Goal: Find specific page/section: Find specific page/section

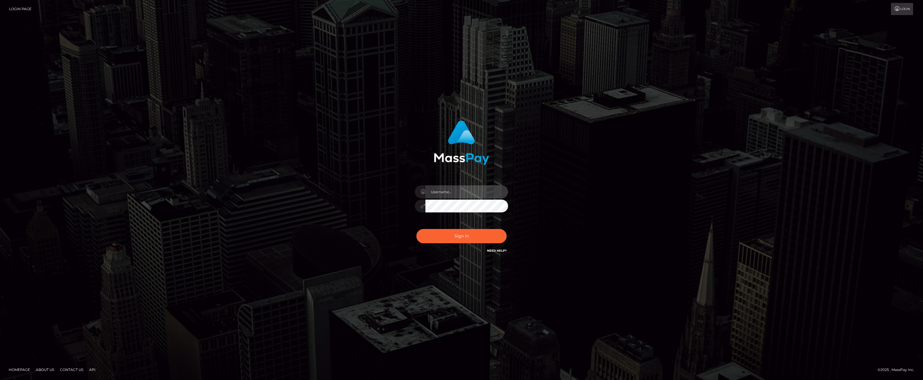
click at [462, 194] on input "text" at bounding box center [466, 191] width 83 height 13
click at [458, 195] on input "text" at bounding box center [466, 191] width 83 height 13
type input "ashbil"
click at [469, 238] on button "Sign in" at bounding box center [461, 236] width 90 height 14
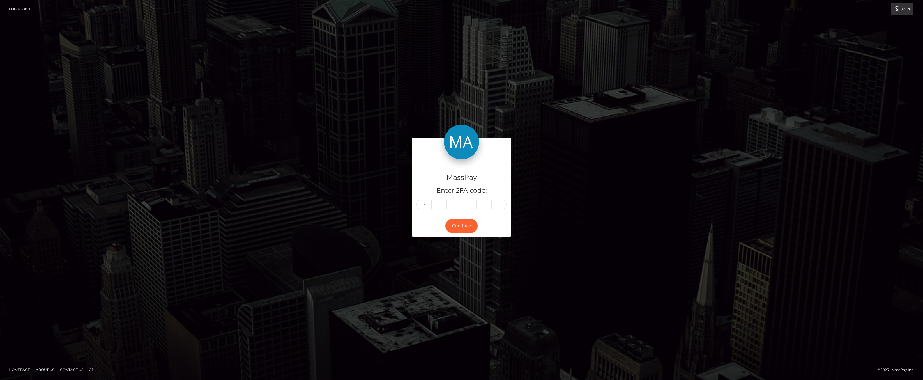
type input "0"
type input "5"
type input "3"
type input "4"
type input "6"
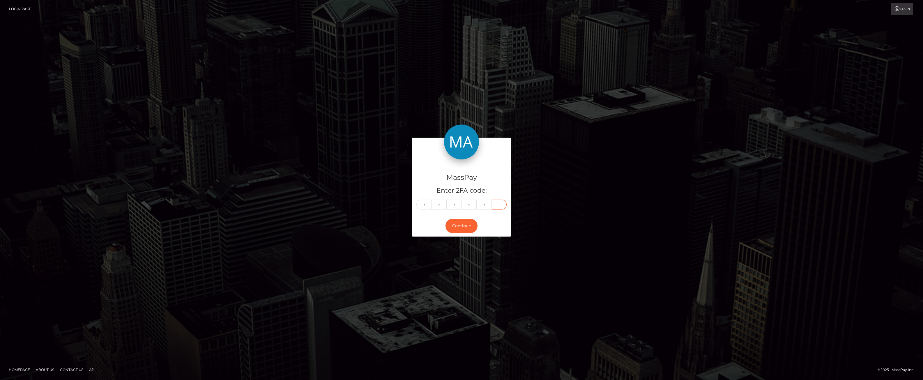
type input "4"
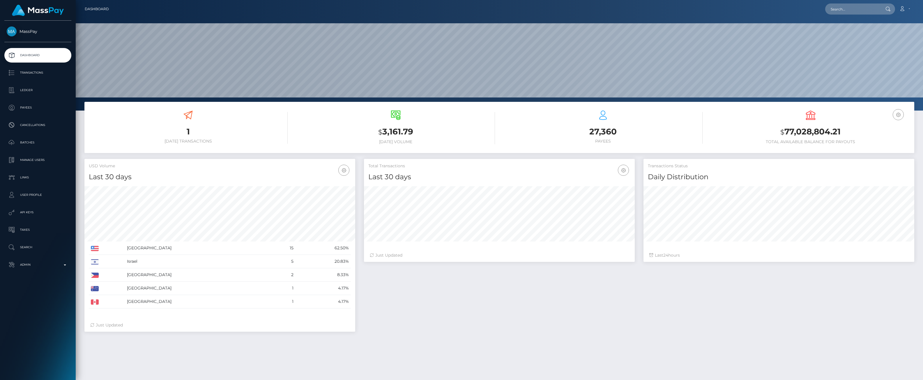
scroll to position [103, 271]
click at [68, 265] on p "Admin" at bounding box center [38, 264] width 62 height 9
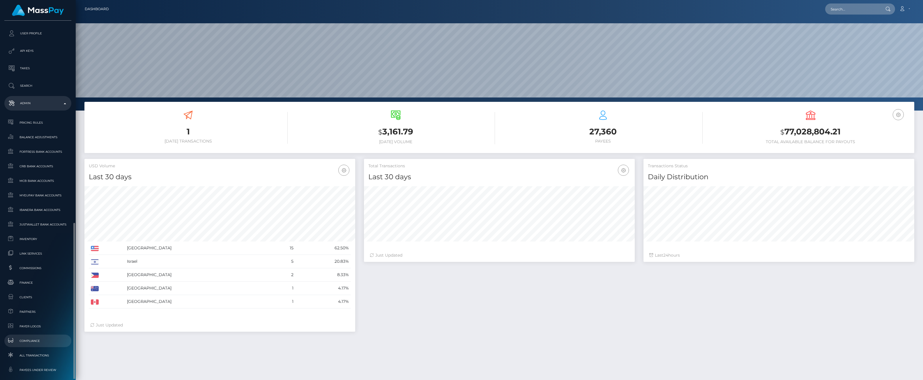
scroll to position [231, 0]
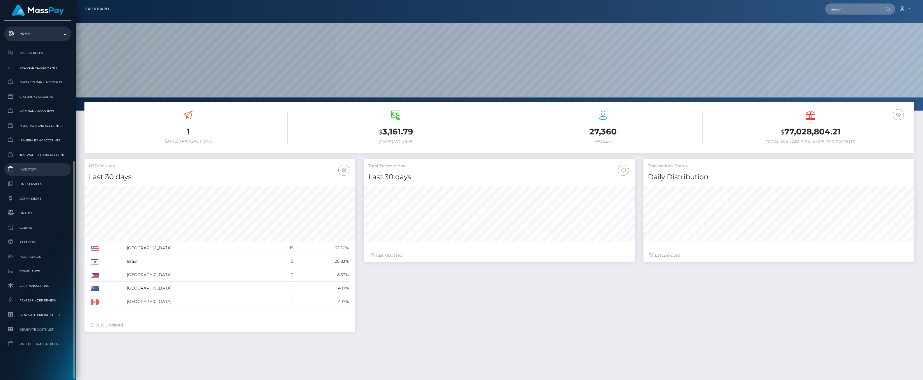
click at [32, 172] on span "Inventory" at bounding box center [38, 169] width 62 height 7
